Goal: Transaction & Acquisition: Purchase product/service

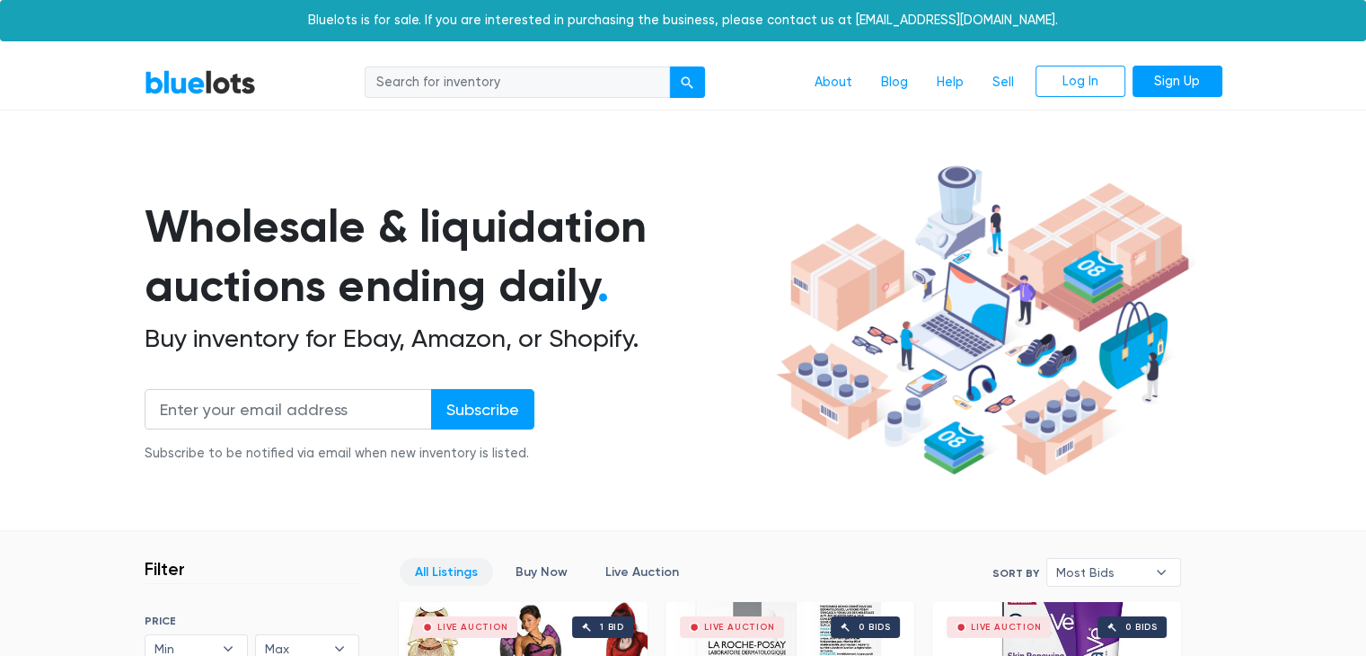
click at [535, 78] on input "search" at bounding box center [517, 82] width 305 height 32
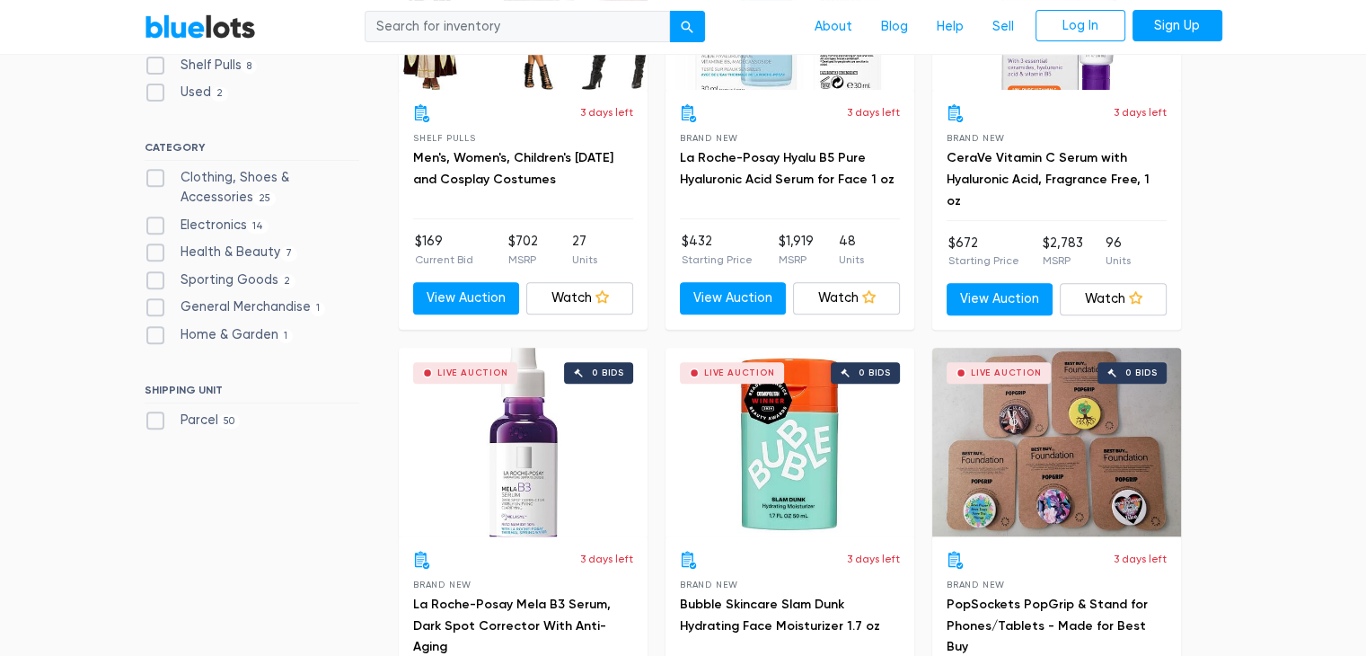
scroll to position [596, 0]
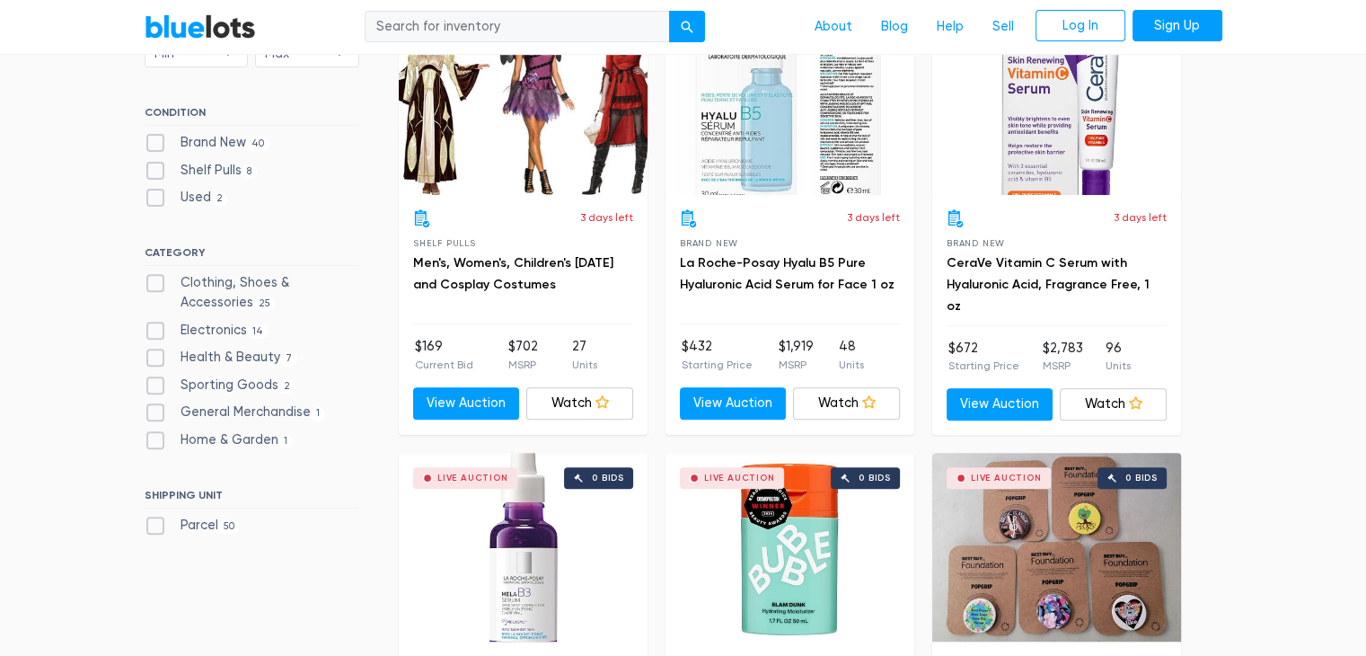
drag, startPoint x: 506, startPoint y: 275, endPoint x: 47, endPoint y: 303, distance: 459.9
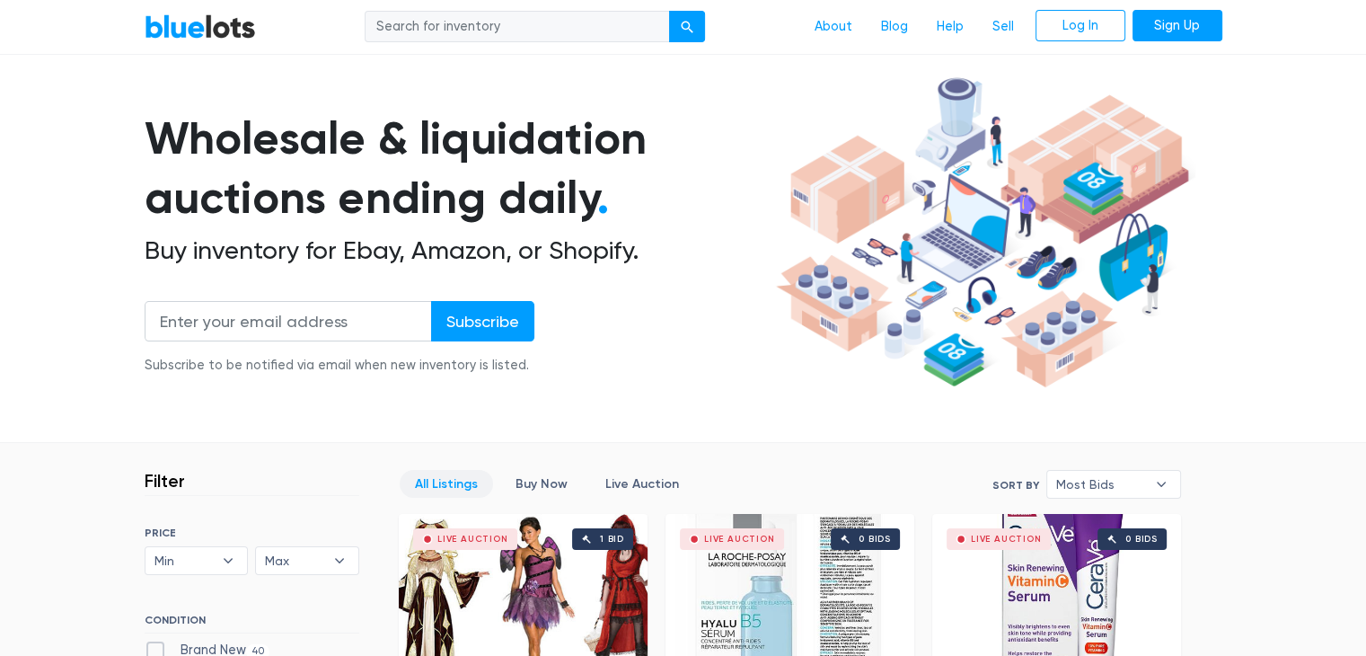
scroll to position [0, 0]
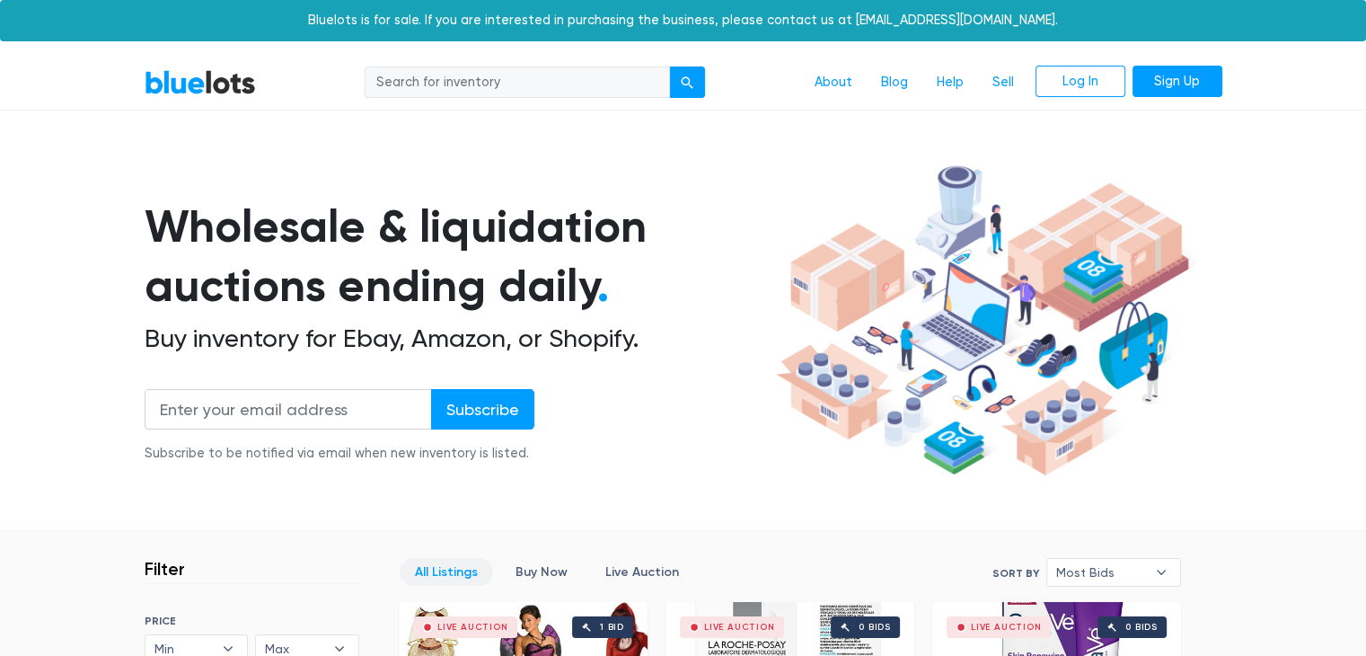
click at [487, 71] on input "search" at bounding box center [517, 82] width 305 height 32
type input "massage"
click at [669, 66] on button "submit" at bounding box center [687, 82] width 36 height 32
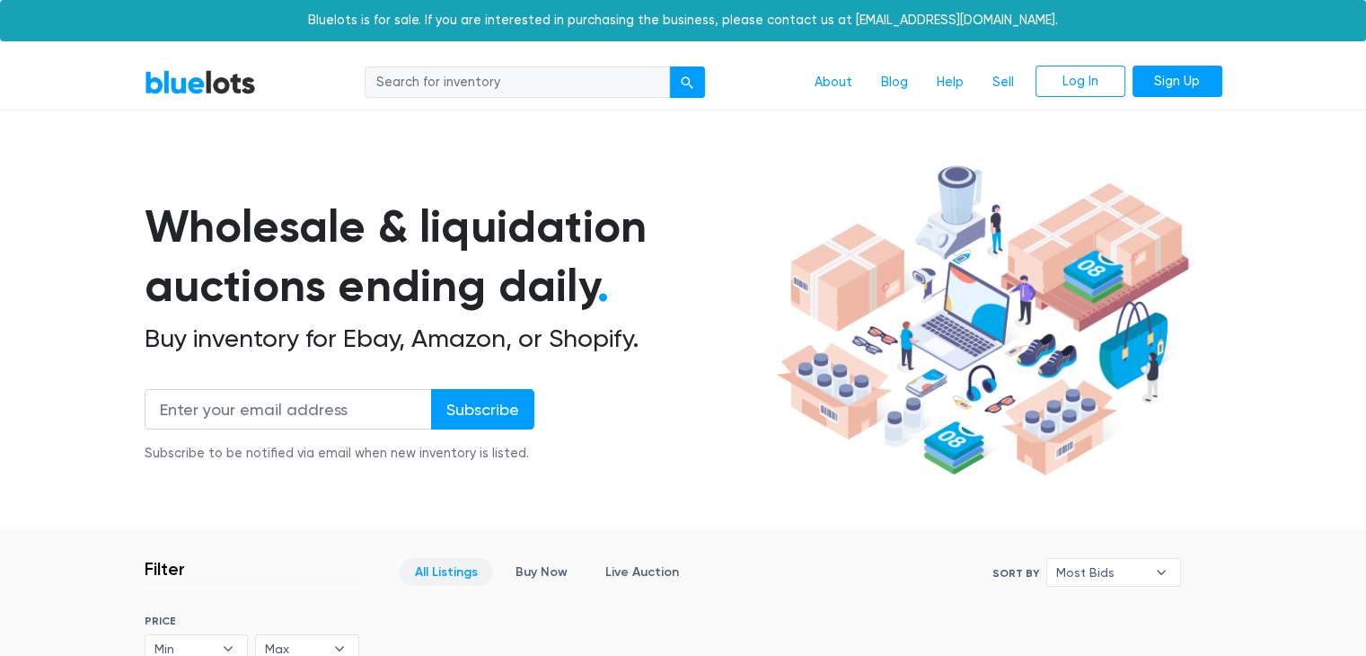
click at [492, 75] on input "search" at bounding box center [517, 82] width 305 height 32
type input "wand"
click at [669, 66] on button "submit" at bounding box center [687, 82] width 36 height 32
click at [553, 570] on link "Buy Now" at bounding box center [541, 572] width 83 height 28
